Goal: Find specific fact: Find contact information

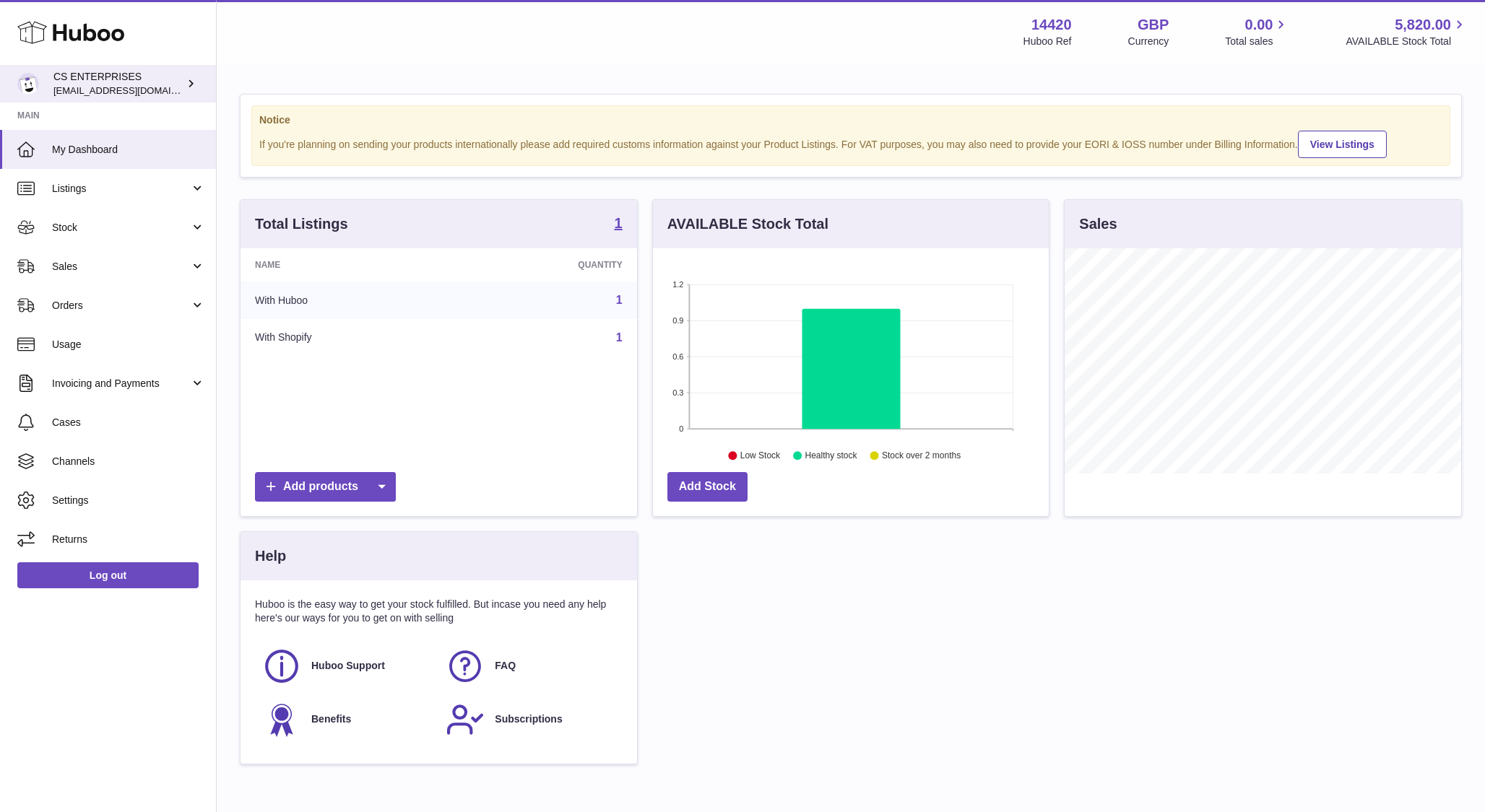
scroll to position [226, 397]
click at [99, 304] on span "Orders" at bounding box center [121, 305] width 138 height 14
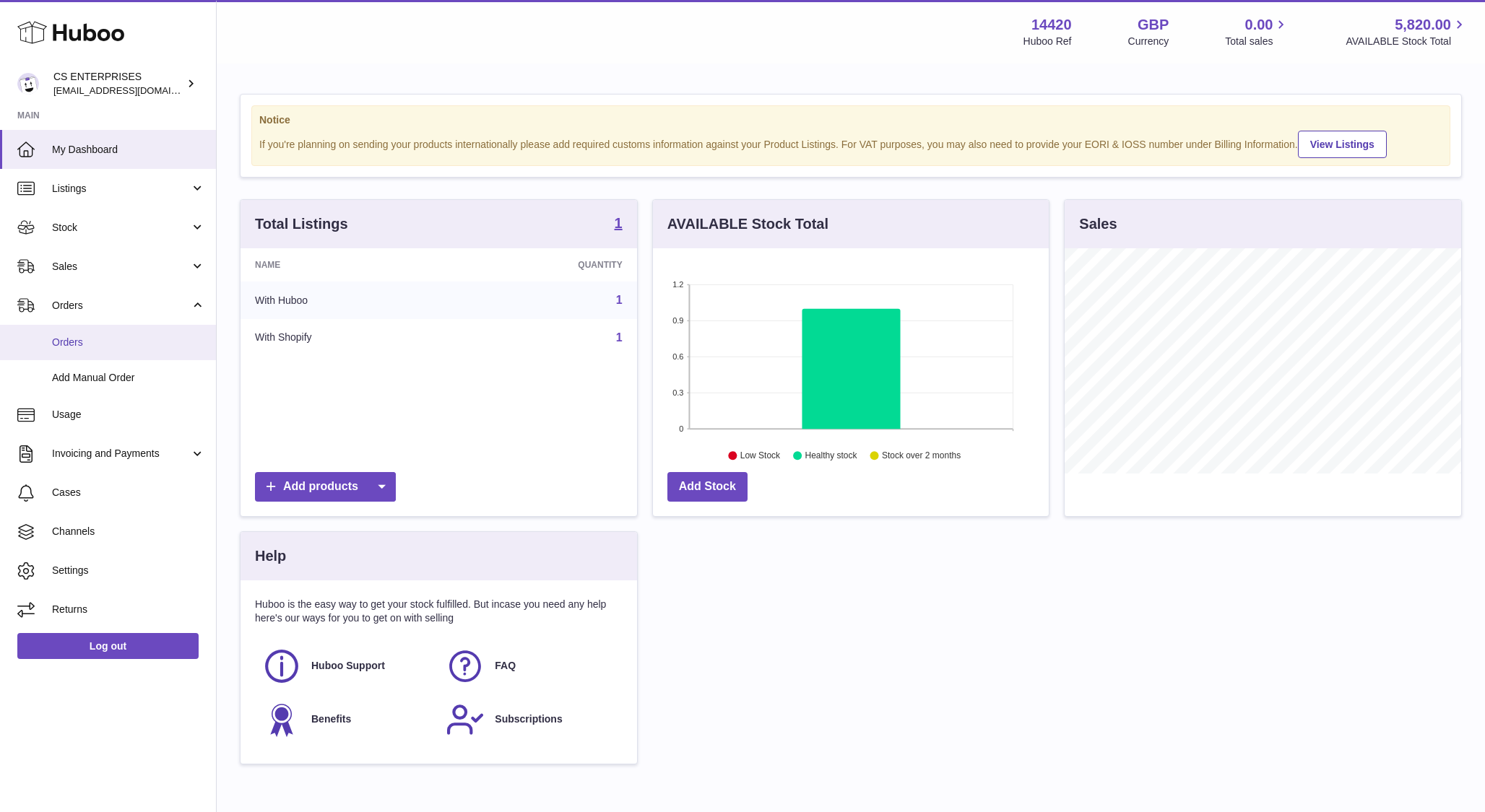
click at [99, 348] on span "Orders" at bounding box center [128, 342] width 153 height 14
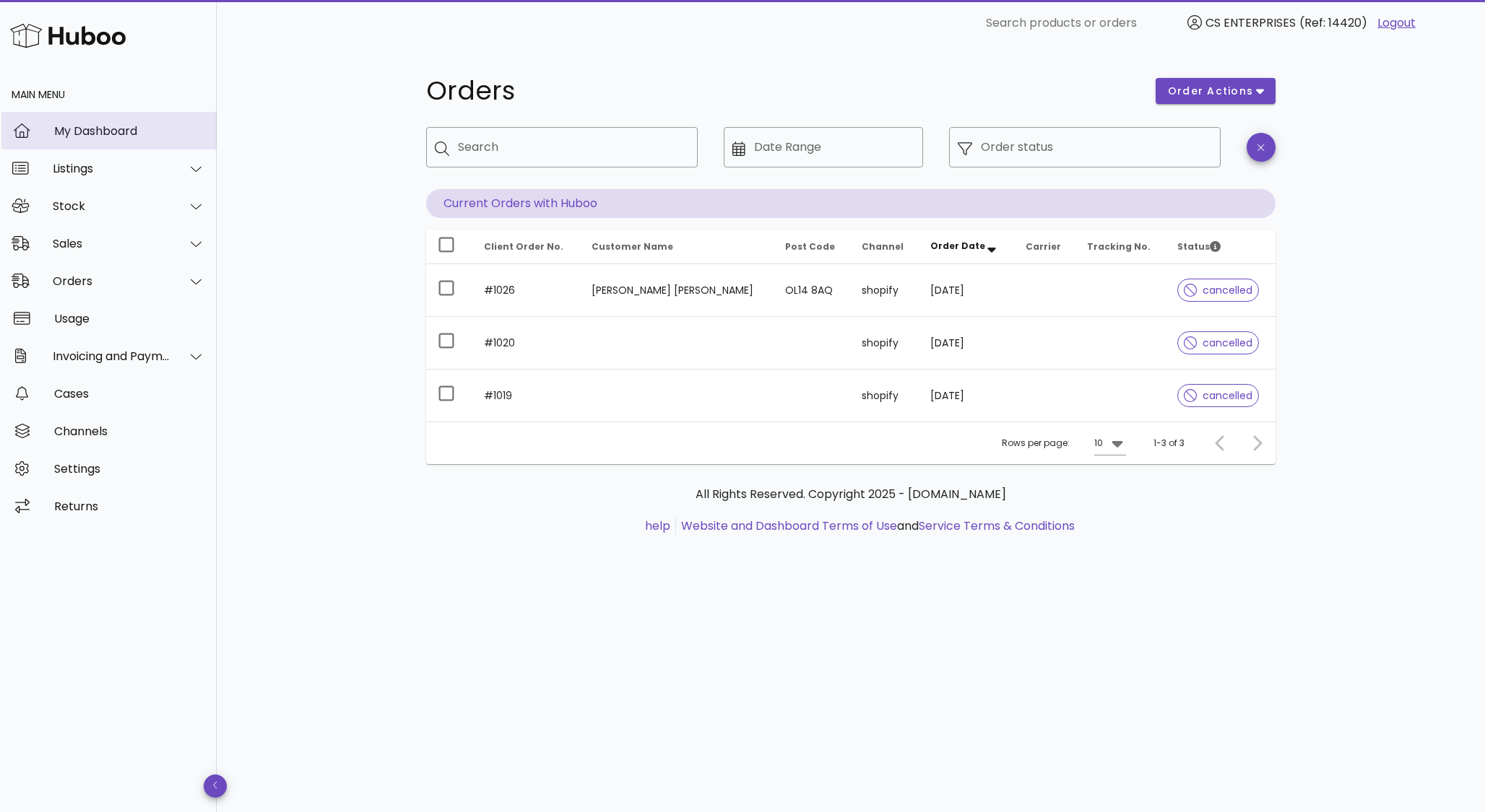
click at [144, 120] on div "My Dashboard" at bounding box center [130, 130] width 151 height 31
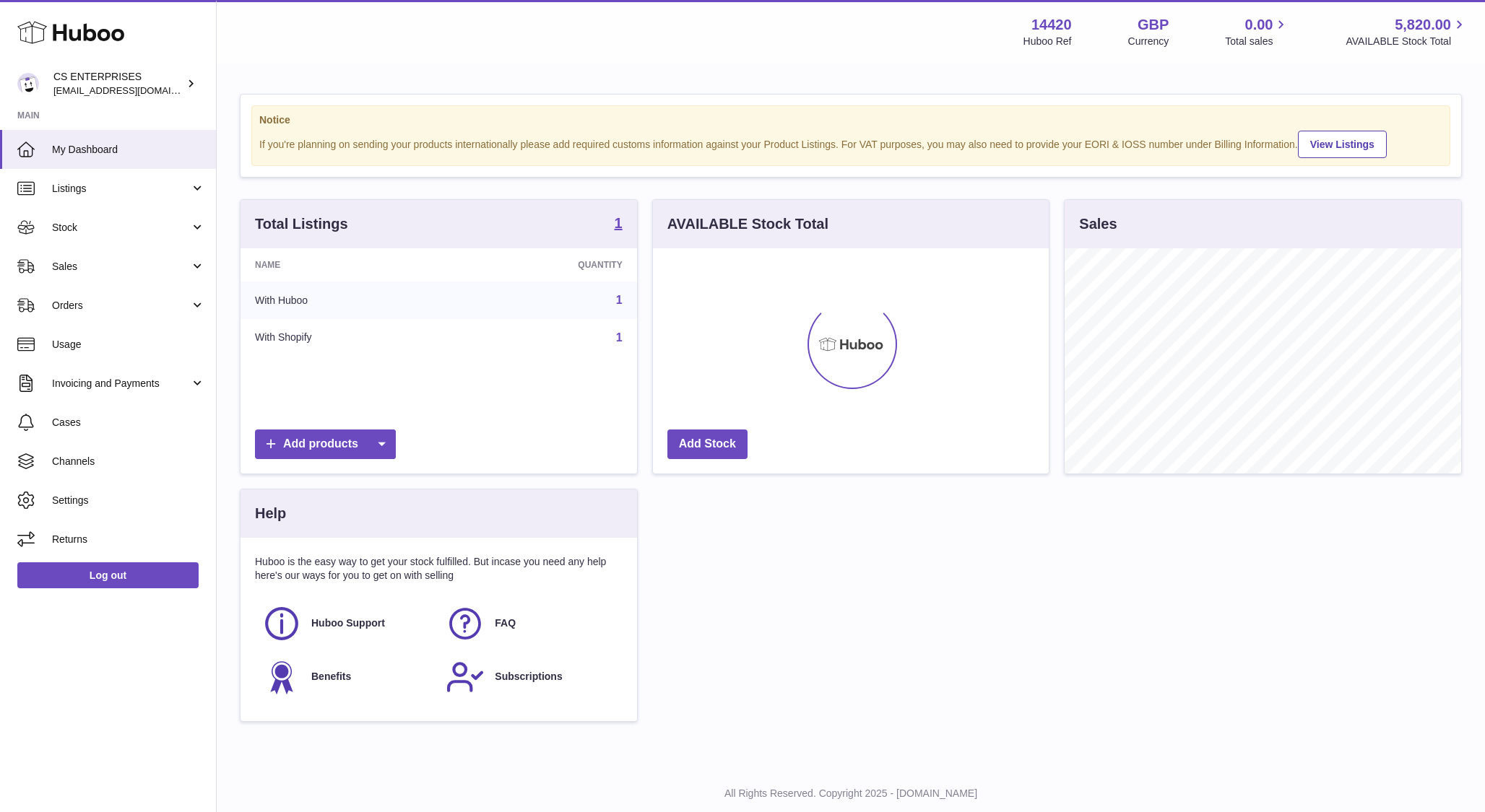
scroll to position [226, 397]
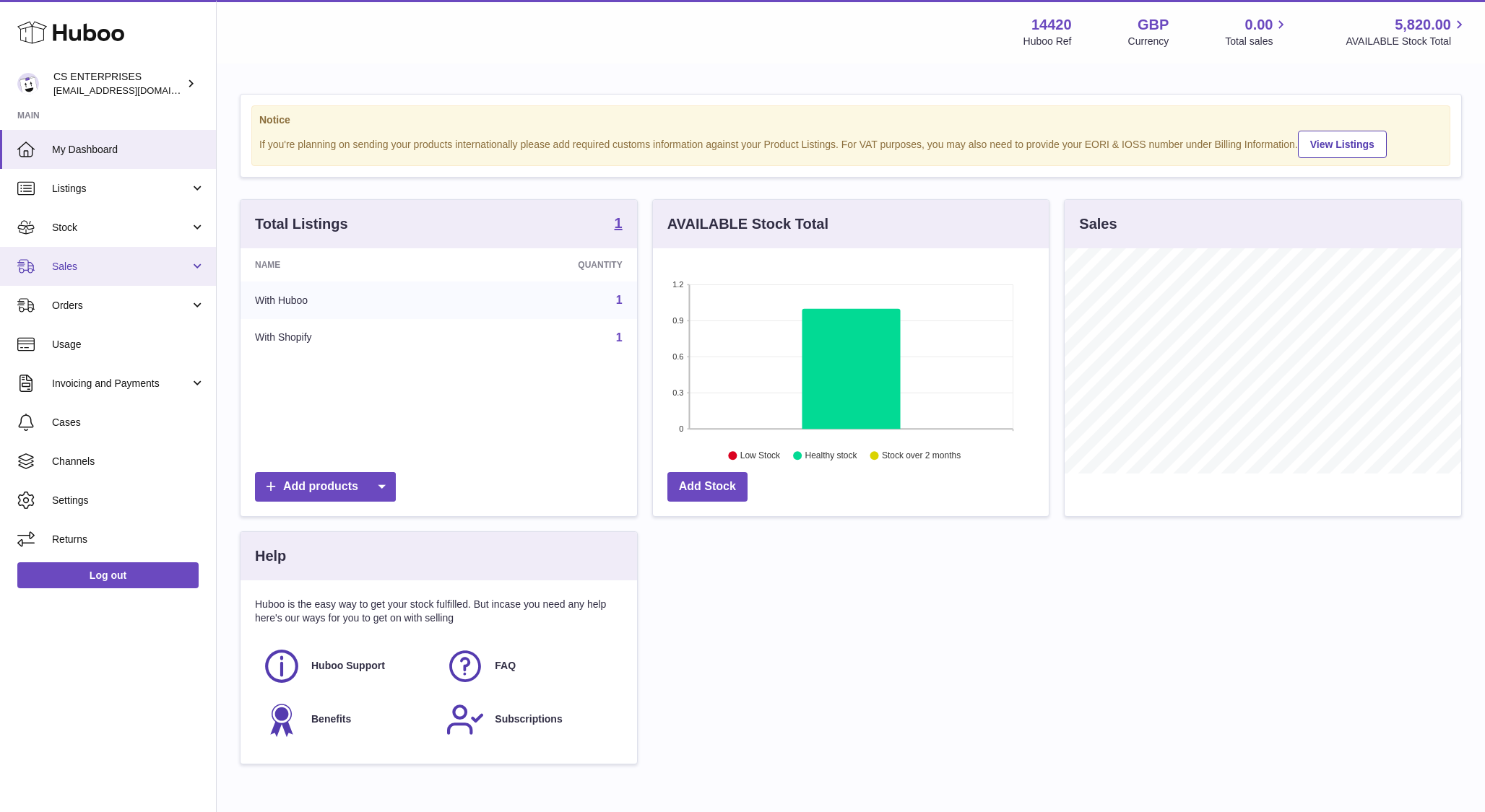
click at [107, 257] on link "Sales" at bounding box center [108, 266] width 216 height 39
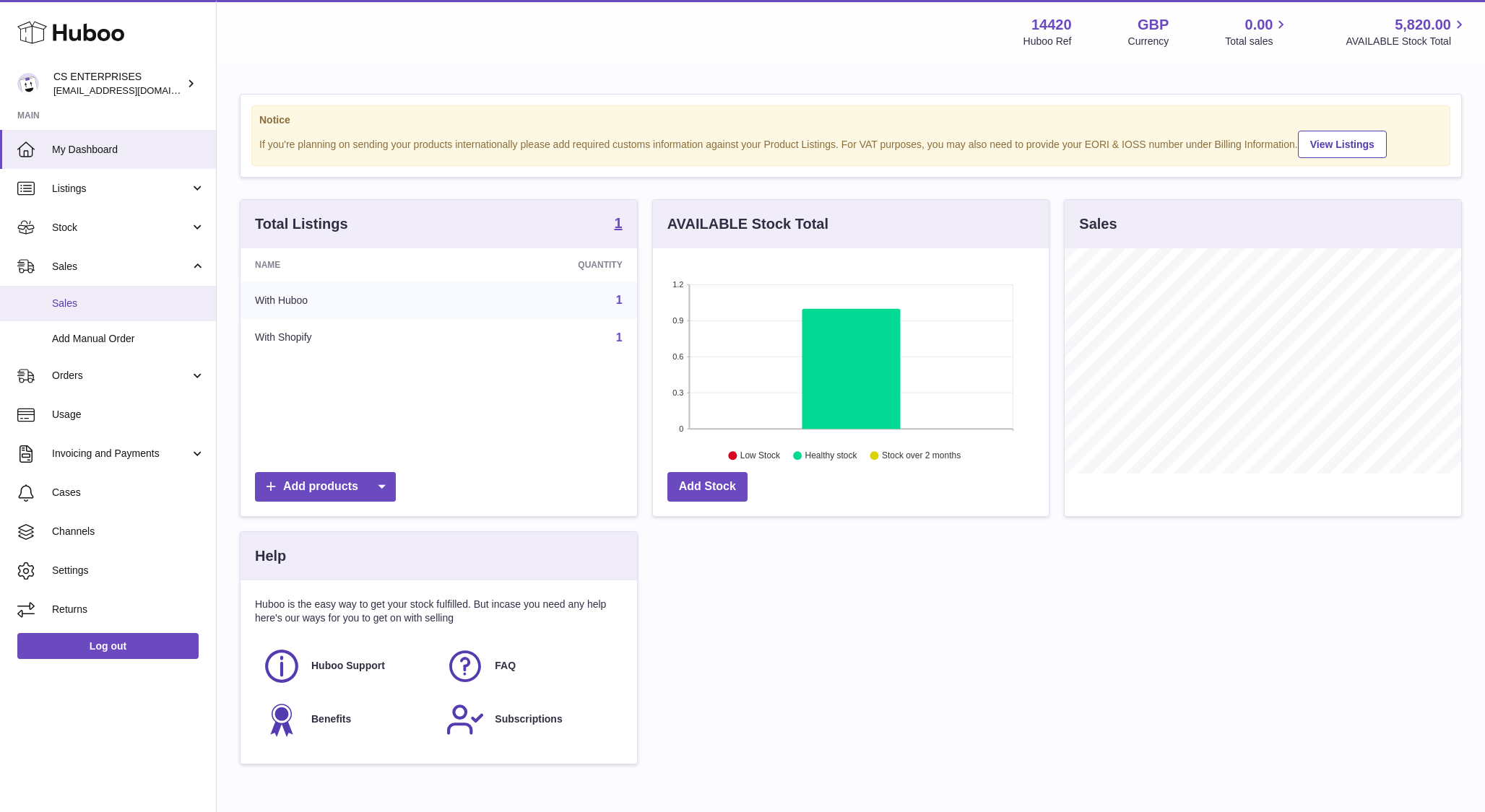
click at [100, 303] on span "Sales" at bounding box center [128, 303] width 153 height 14
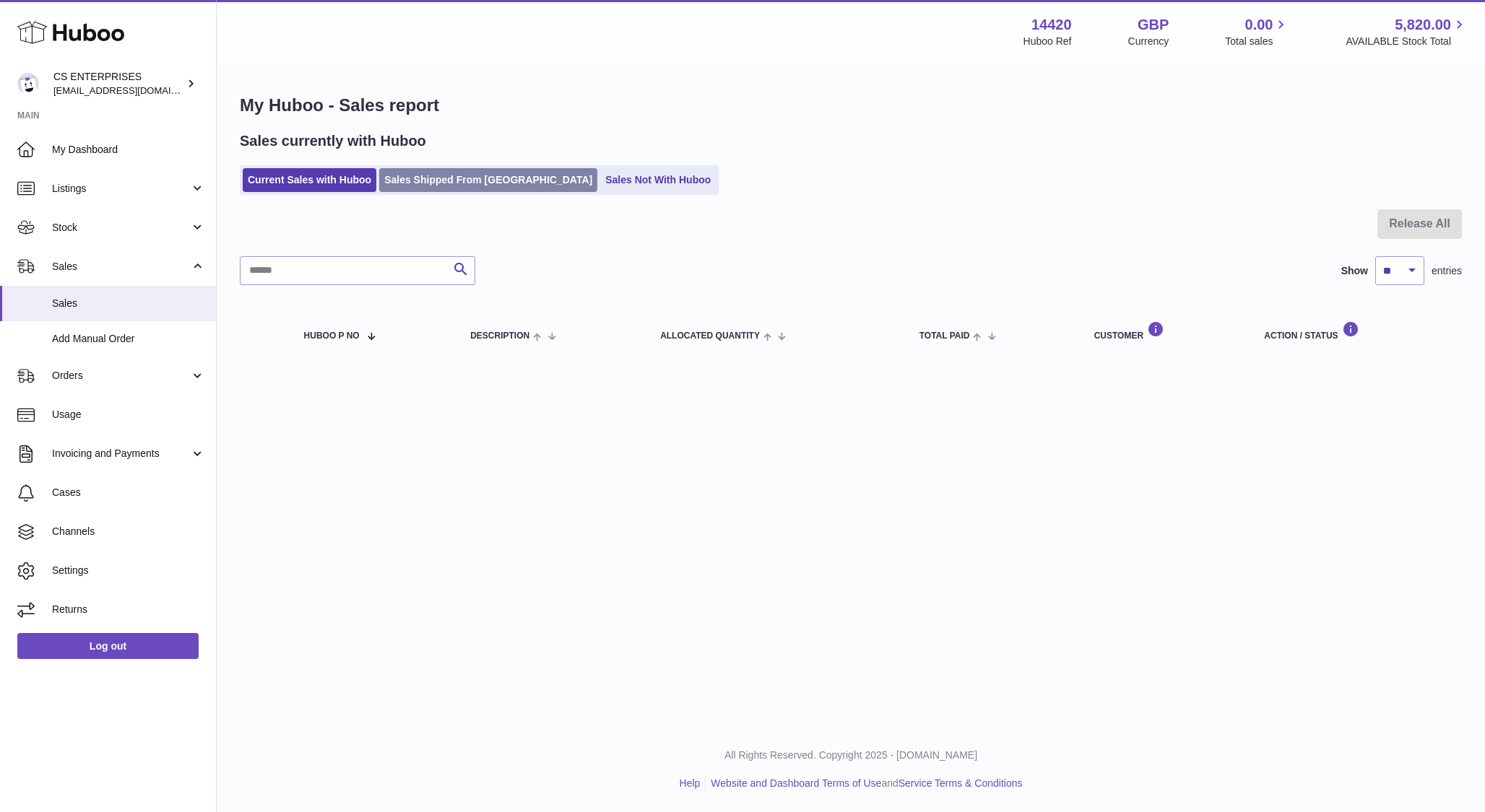
click at [416, 183] on link "Sales Shipped From [GEOGRAPHIC_DATA]" at bounding box center [488, 180] width 218 height 24
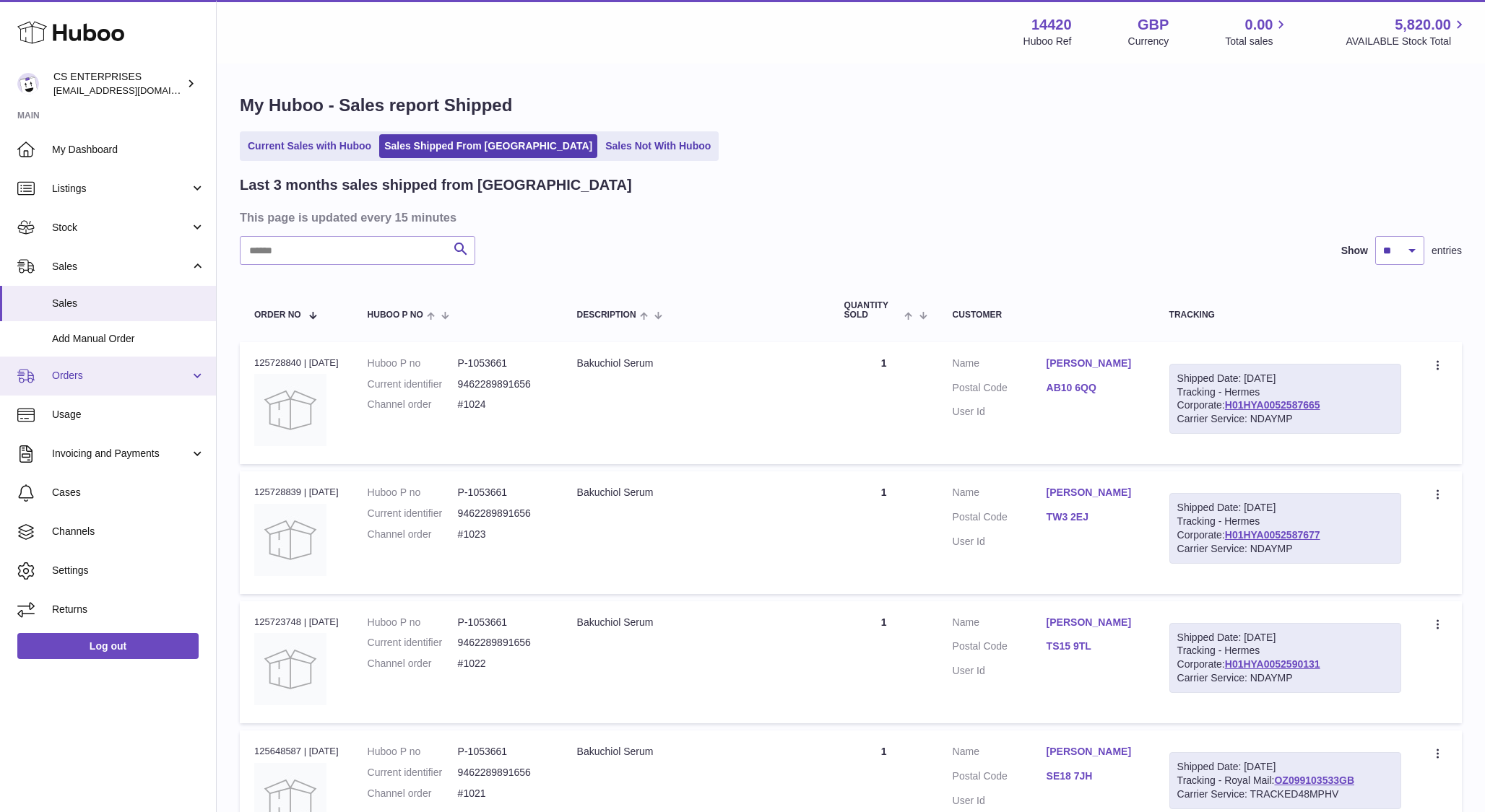
click at [103, 378] on span "Orders" at bounding box center [121, 375] width 138 height 14
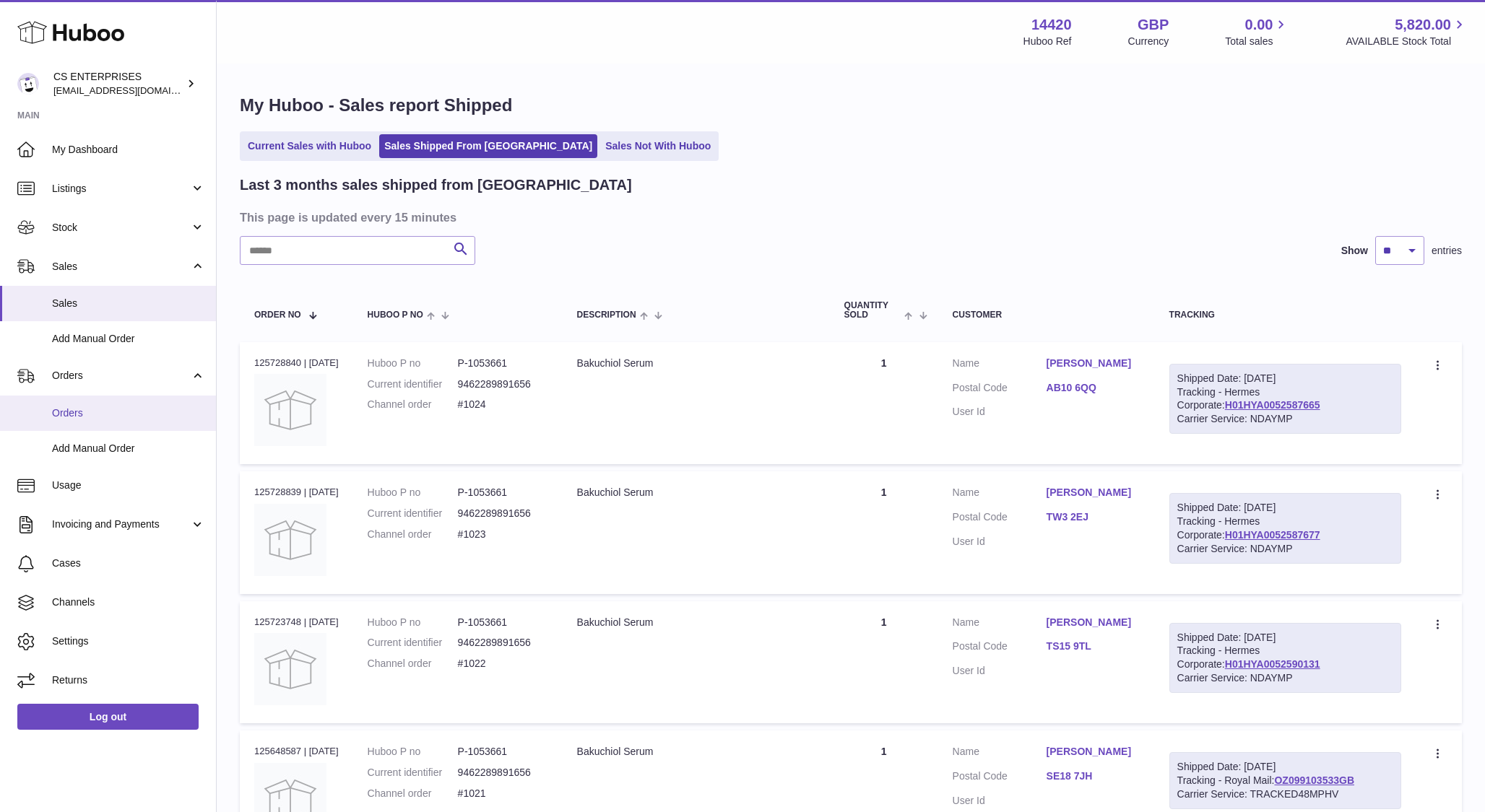
click at [96, 413] on span "Orders" at bounding box center [128, 413] width 153 height 14
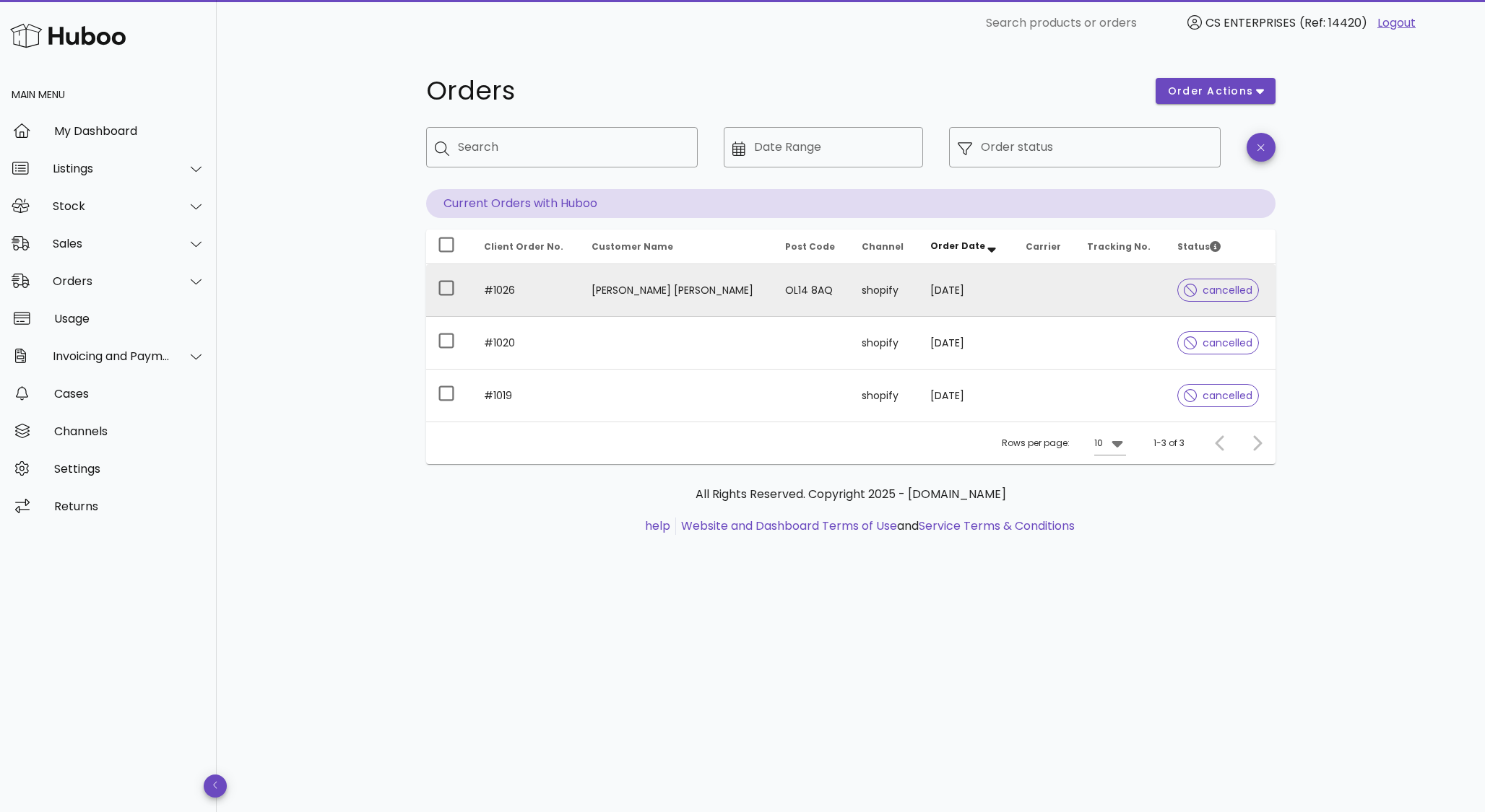
click at [638, 298] on td "[PERSON_NAME] [PERSON_NAME]" at bounding box center [677, 291] width 194 height 52
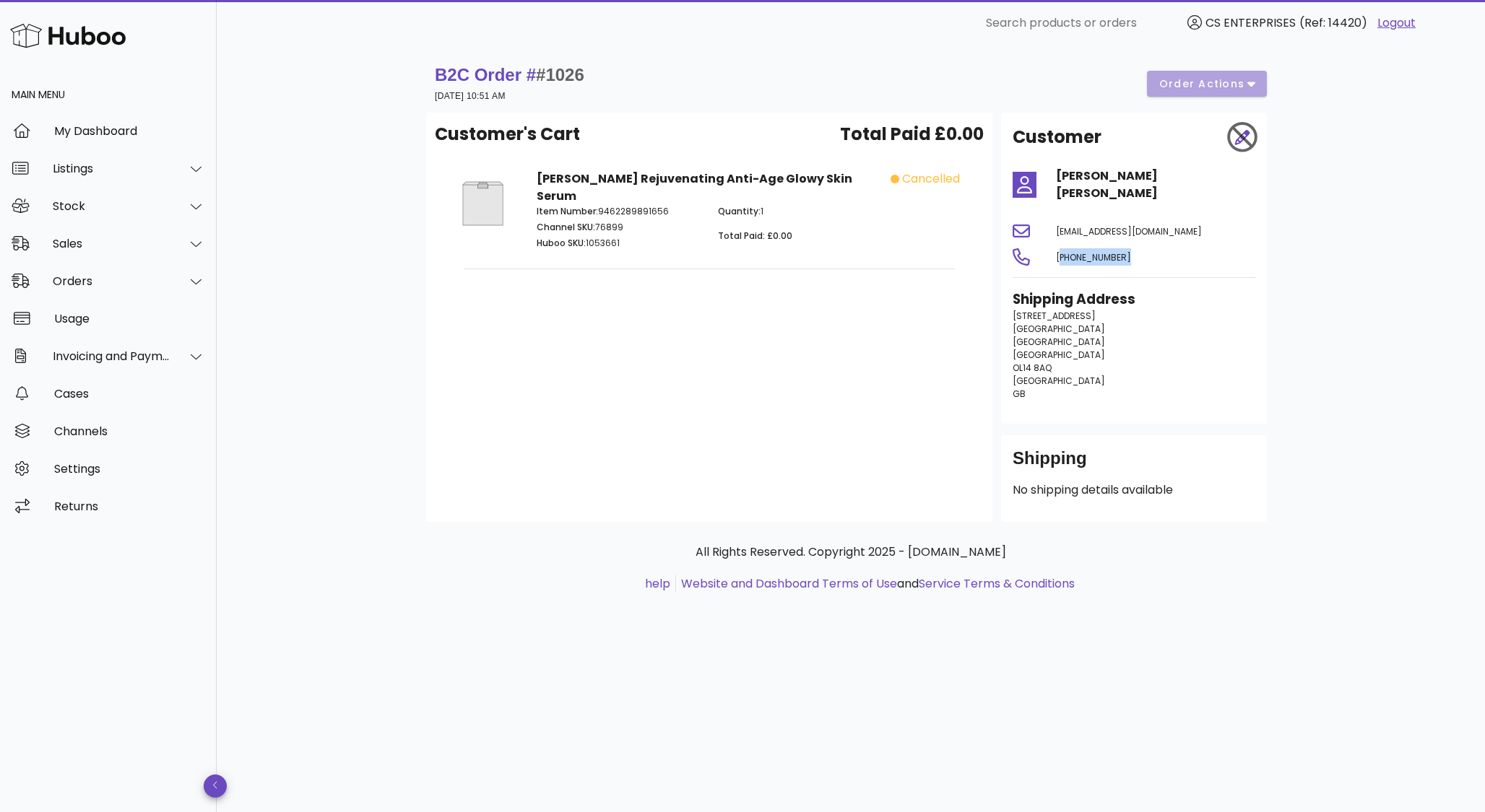
drag, startPoint x: 1130, startPoint y: 276, endPoint x: 1054, endPoint y: 276, distance: 76.0
click at [1054, 274] on div "[PHONE_NUMBER]" at bounding box center [1156, 257] width 217 height 35
copy span "[PHONE_NUMBER]"
